Goal: Navigation & Orientation: Find specific page/section

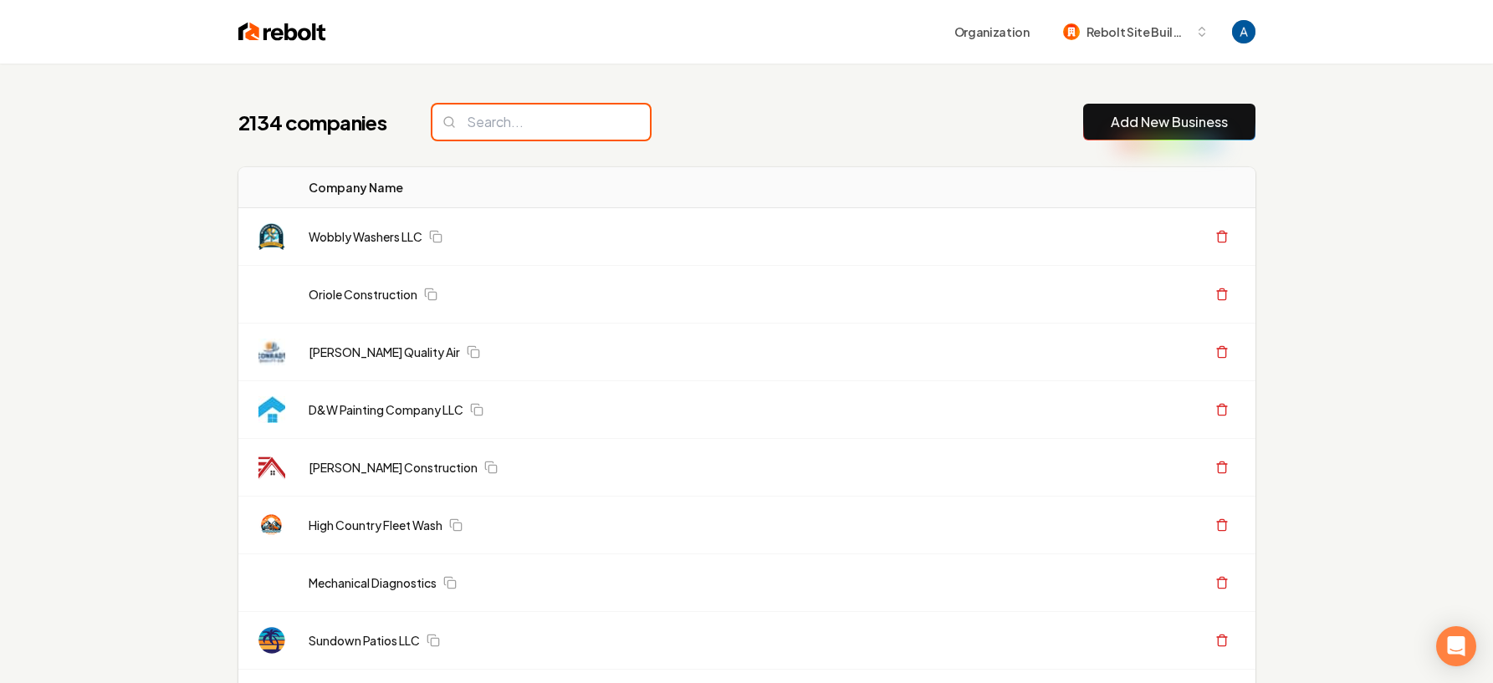
click at [555, 125] on input "search" at bounding box center [540, 122] width 217 height 35
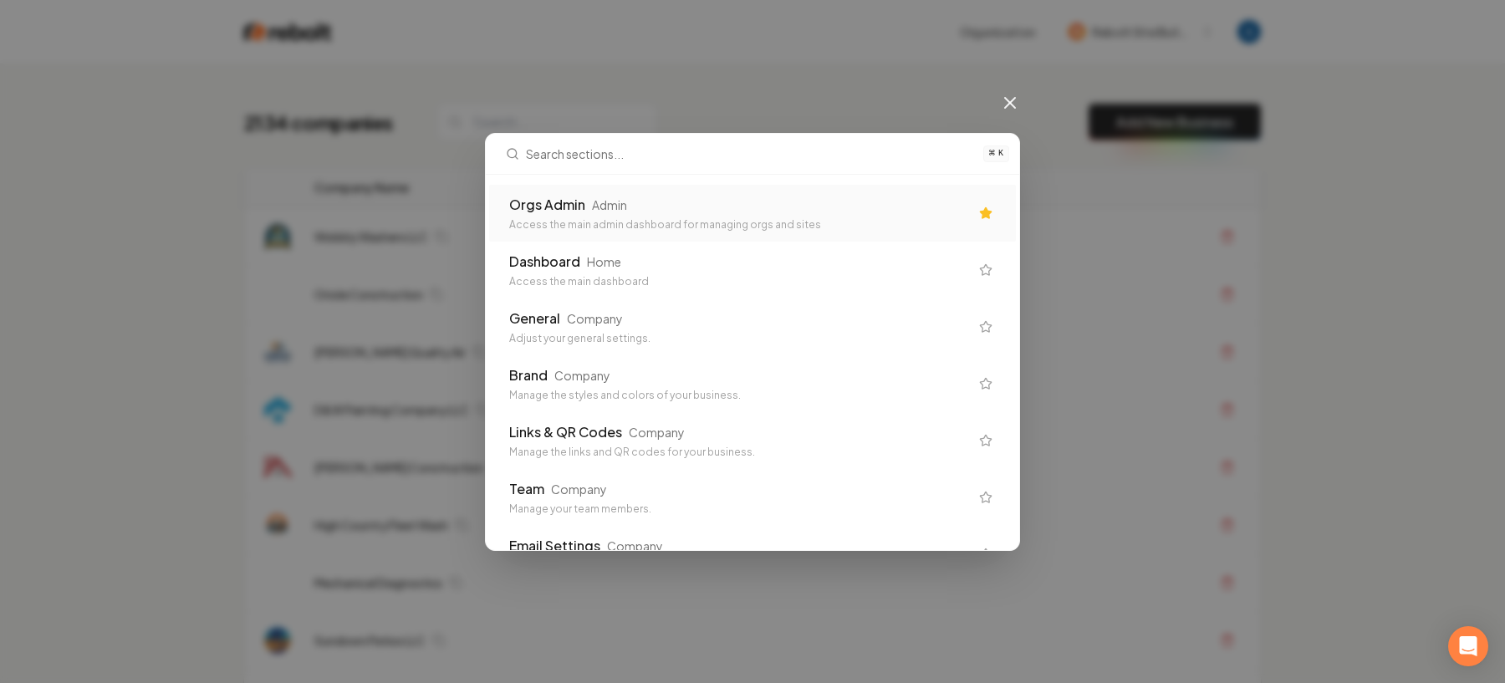
click at [697, 196] on div "Orgs Admin Admin" at bounding box center [739, 205] width 460 height 20
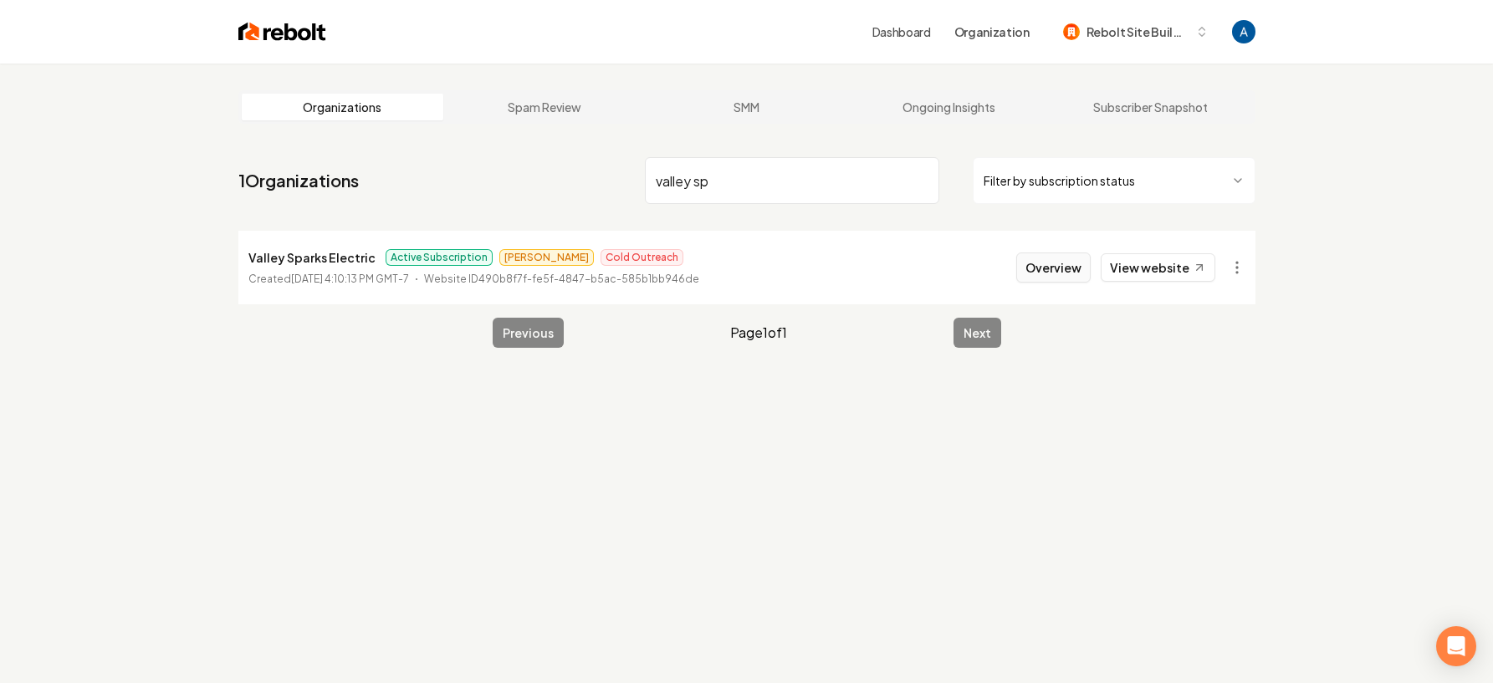
type input "valley sp"
click at [1054, 280] on button "Overview" at bounding box center [1053, 268] width 74 height 30
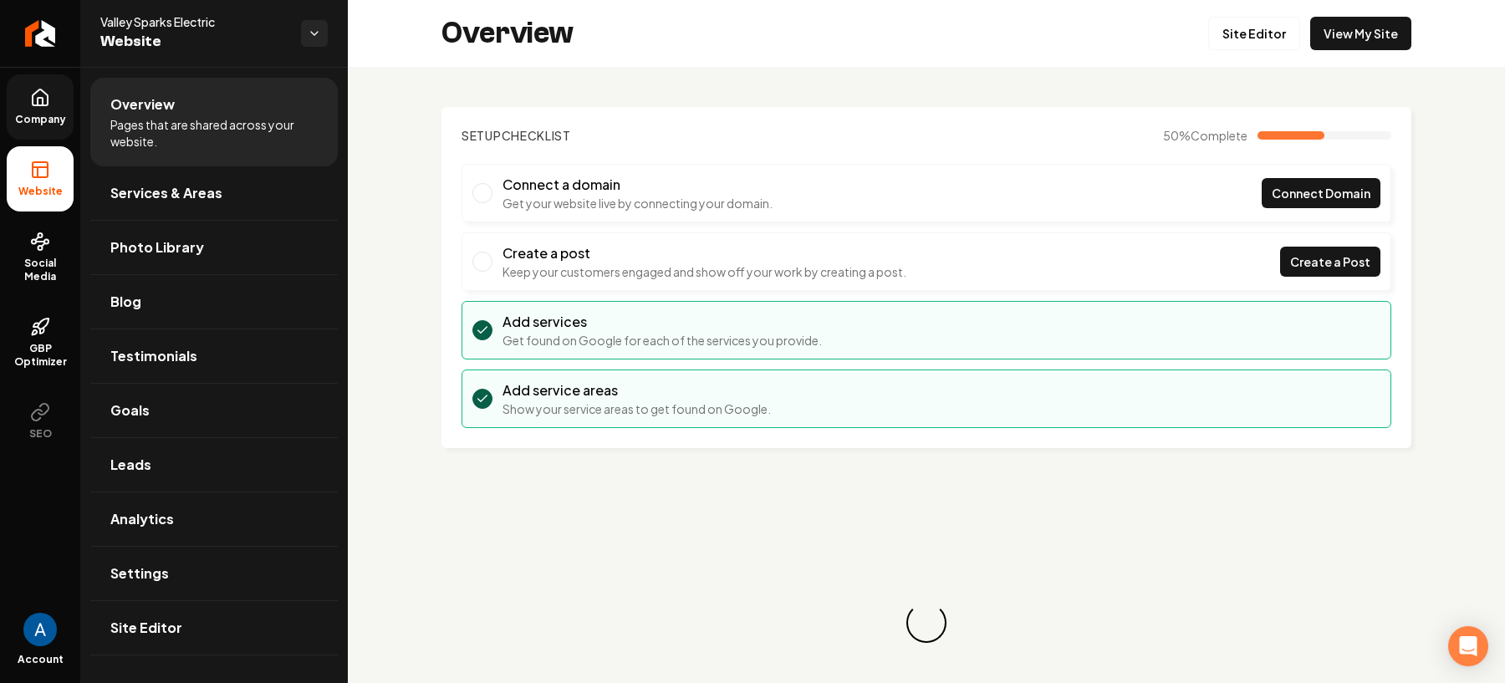
click at [23, 107] on link "Company" at bounding box center [40, 106] width 67 height 65
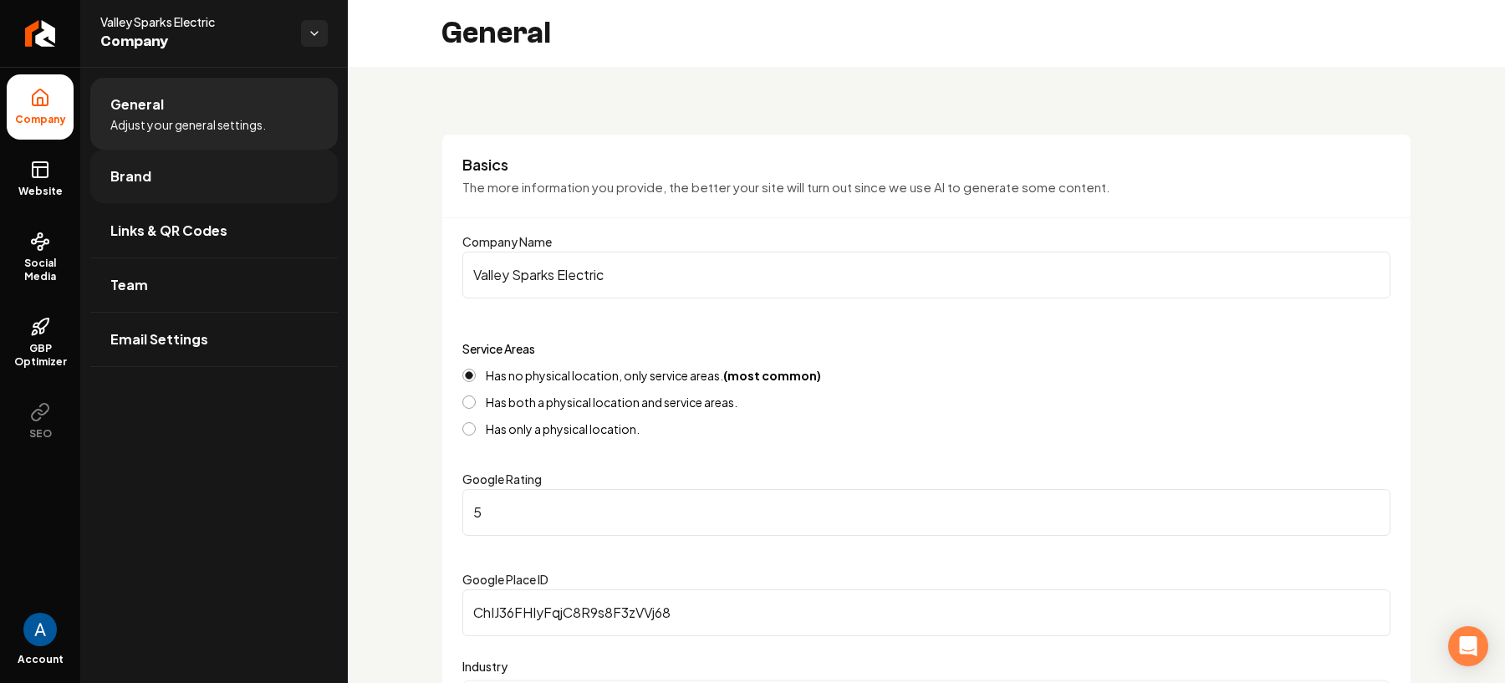
click at [140, 190] on link "Brand" at bounding box center [214, 177] width 248 height 54
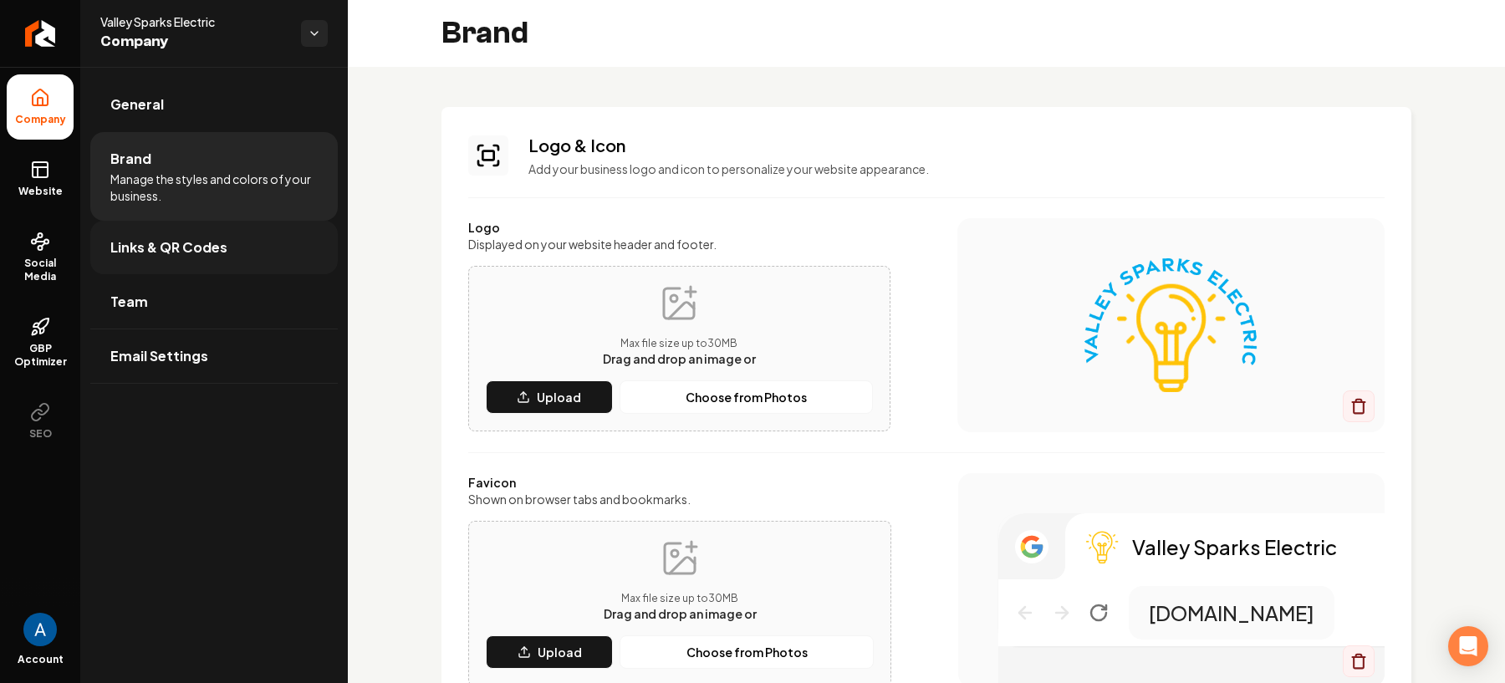
click at [135, 237] on span "Links & QR Codes" at bounding box center [168, 247] width 117 height 20
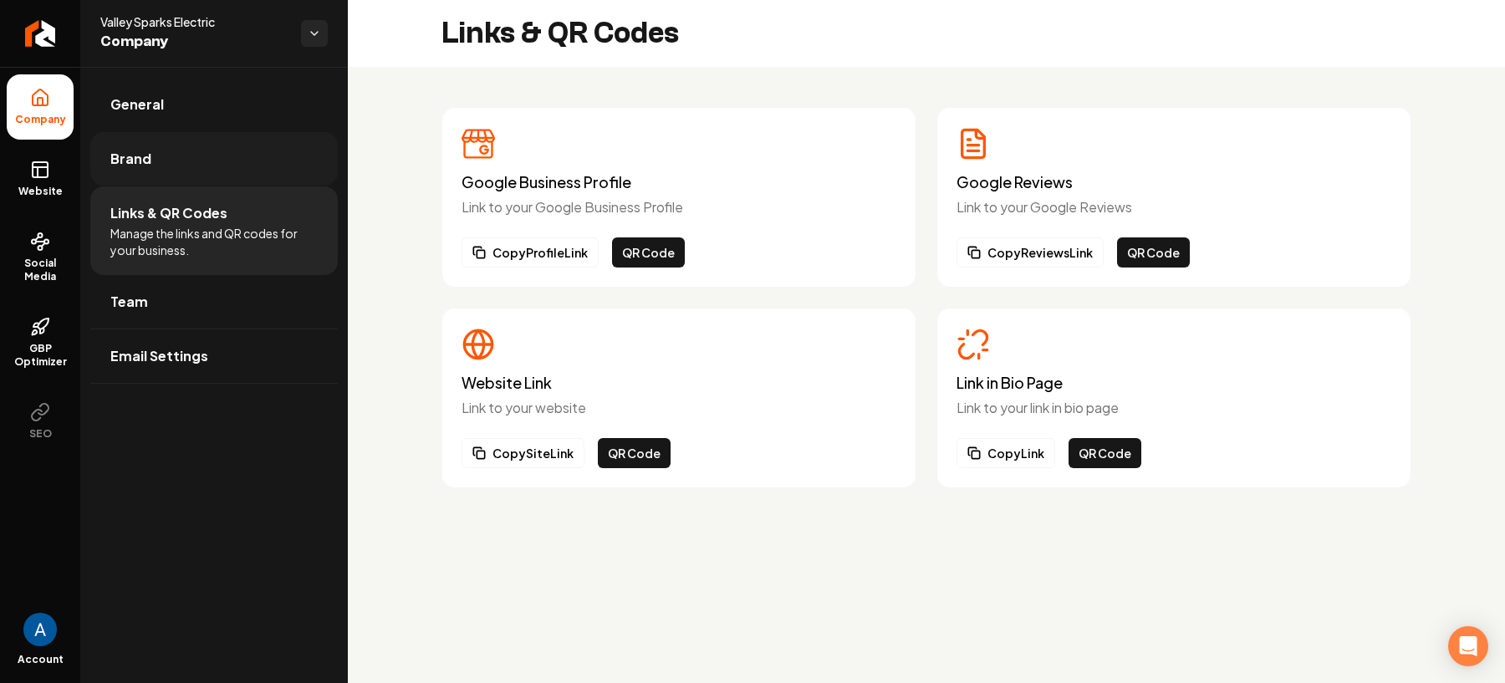
click at [141, 145] on link "Brand" at bounding box center [214, 159] width 248 height 54
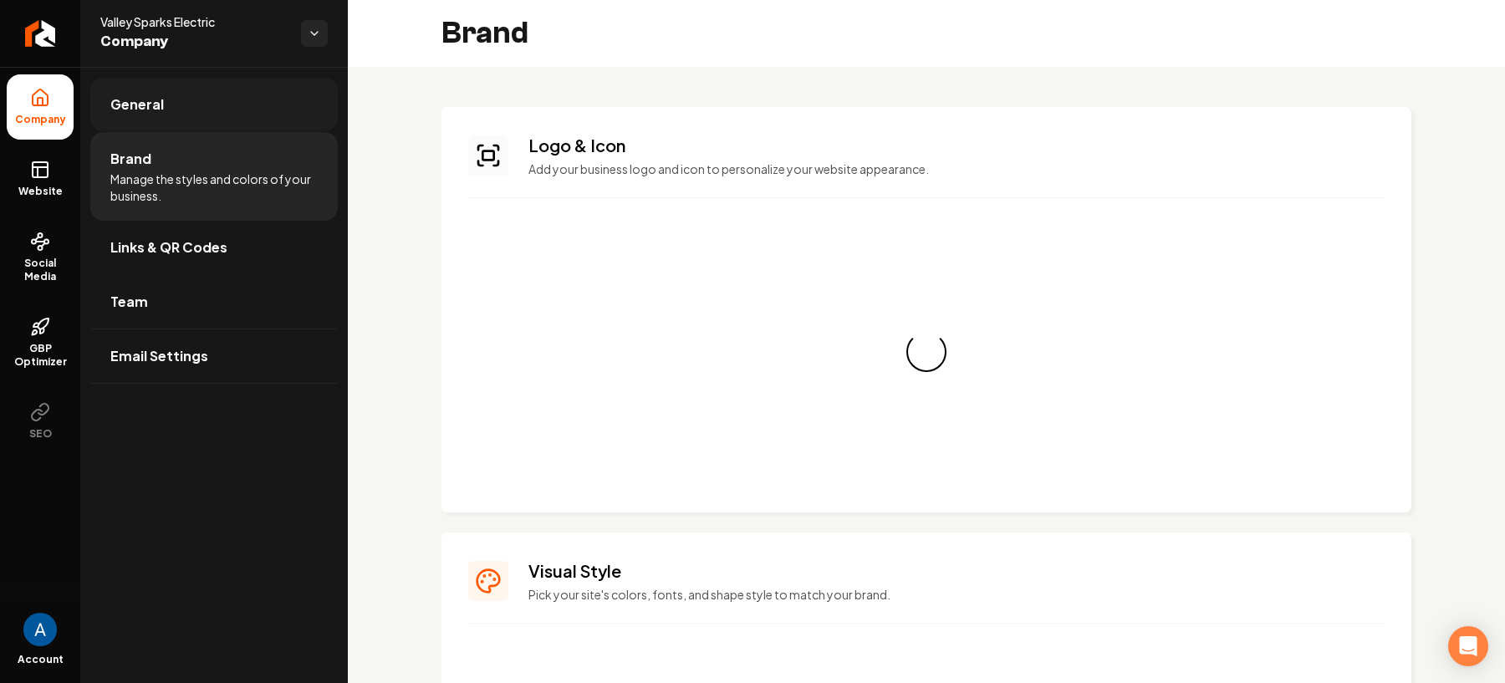
click at [142, 115] on link "General" at bounding box center [214, 105] width 248 height 54
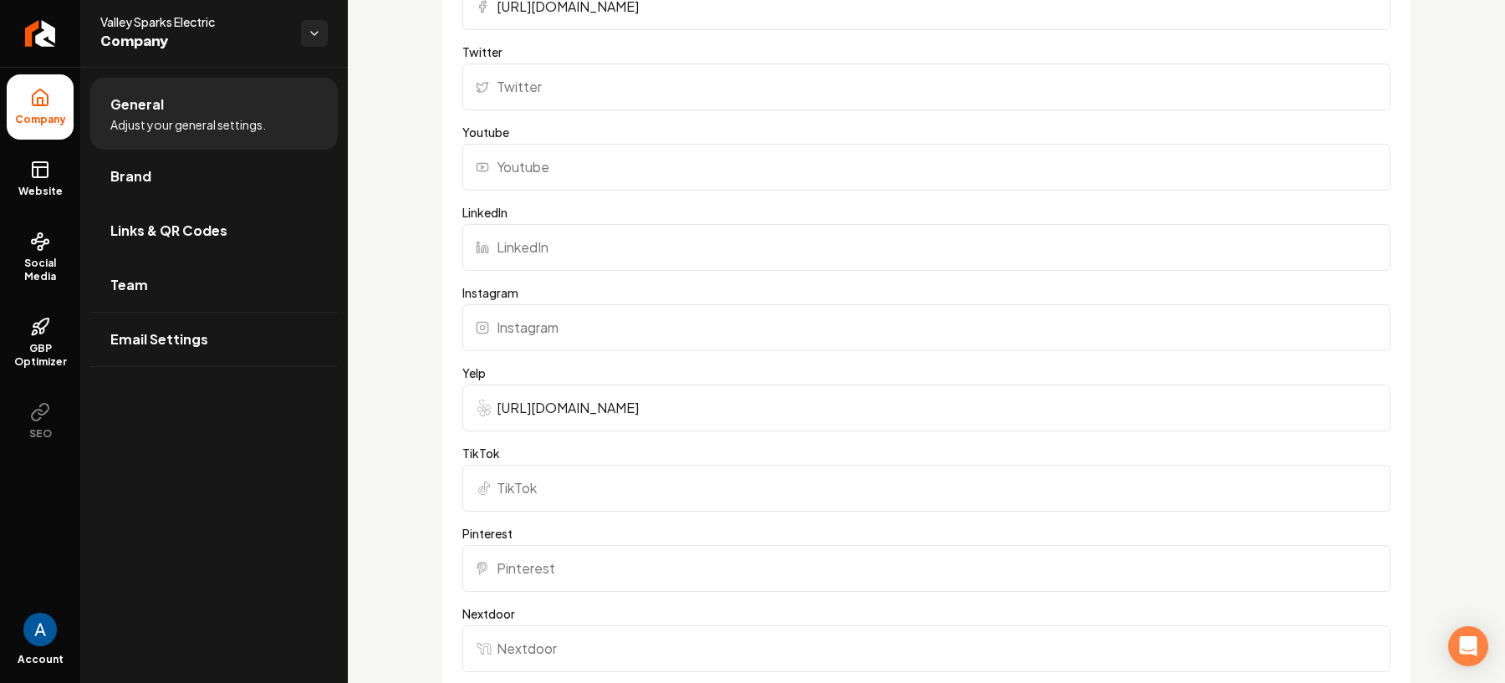
scroll to position [1820, 0]
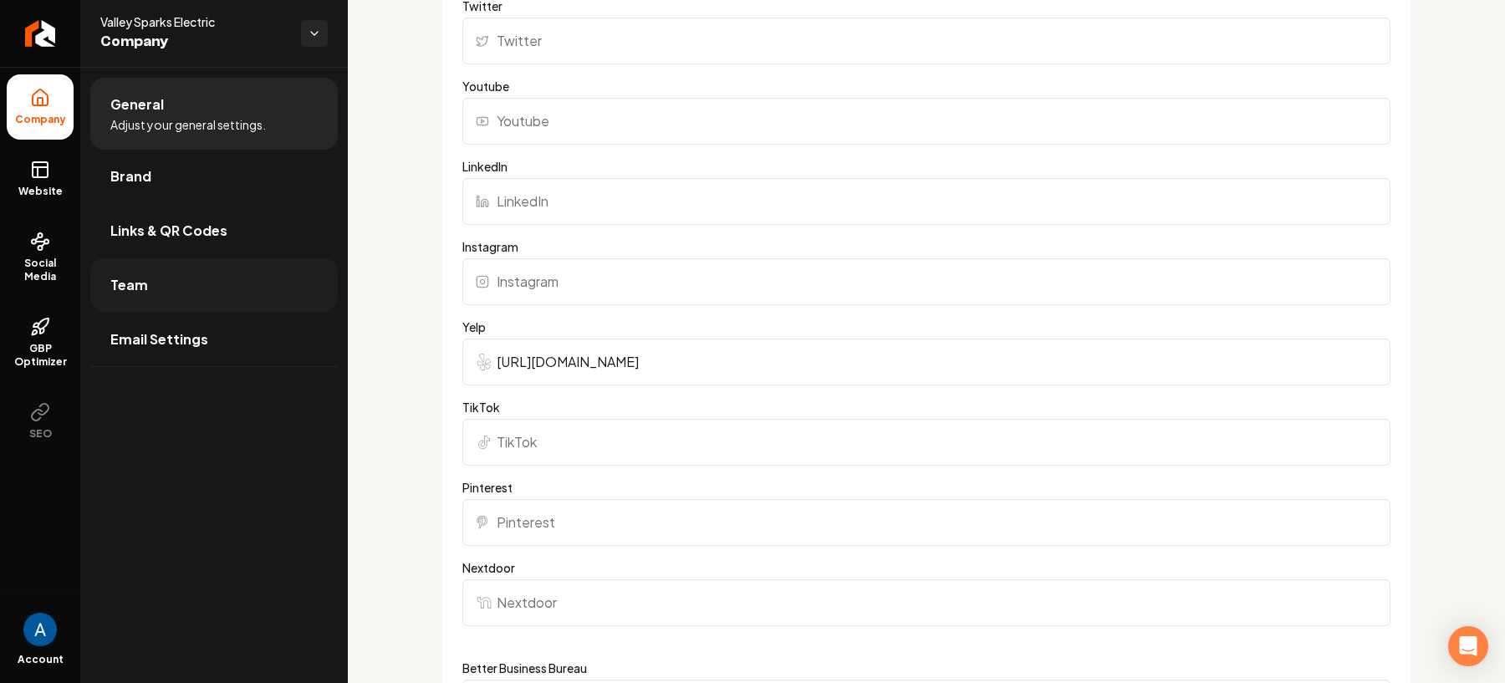
click at [137, 287] on span "Team" at bounding box center [129, 285] width 38 height 20
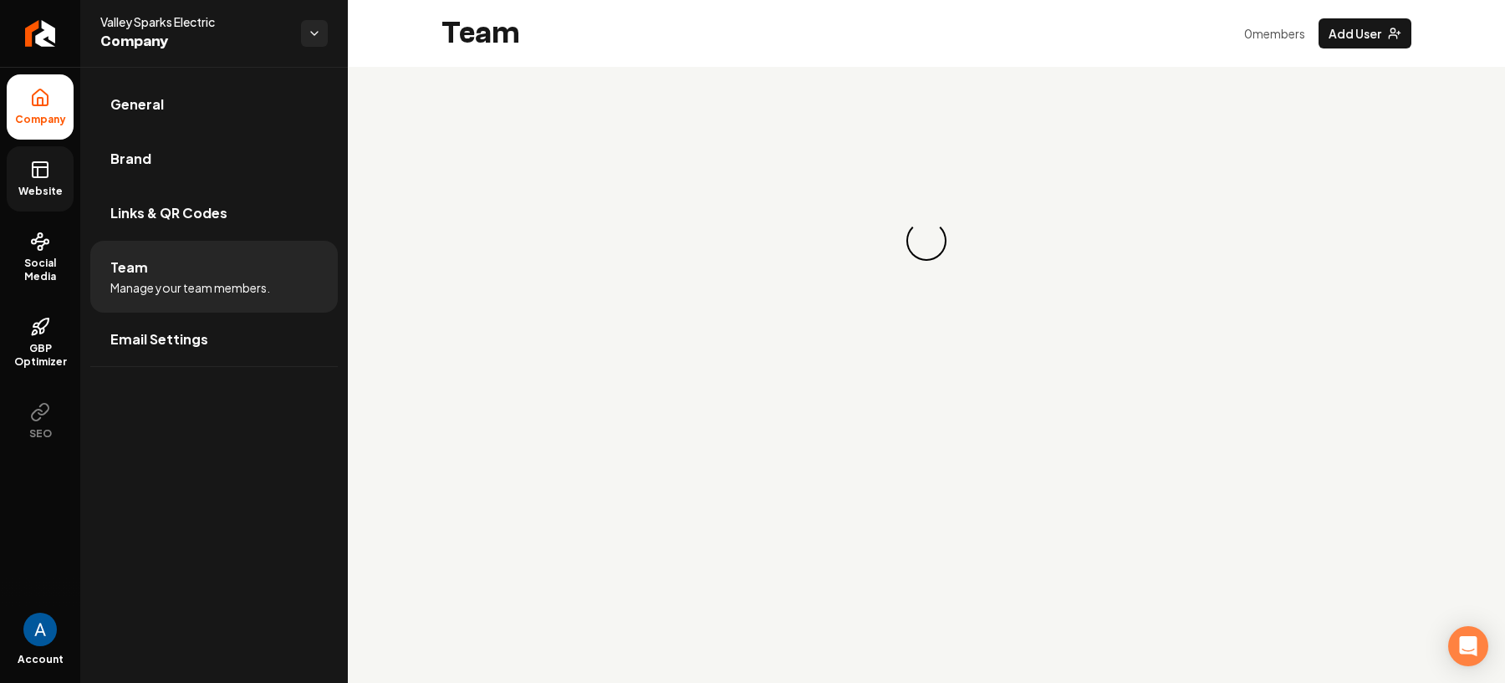
click at [28, 185] on span "Website" at bounding box center [41, 191] width 58 height 13
